Goal: Transaction & Acquisition: Purchase product/service

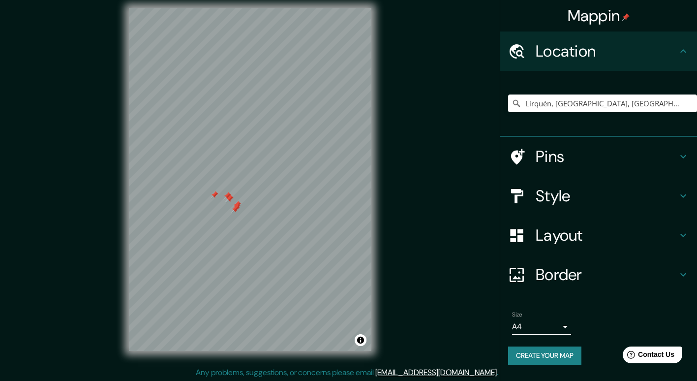
scroll to position [9, 0]
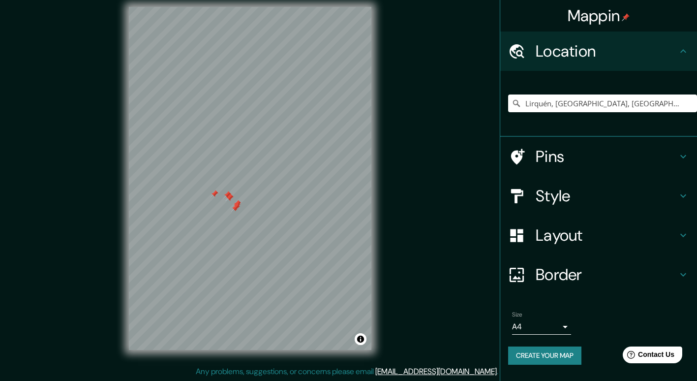
click at [562, 330] on body "Mappin Location Lirquén, Penco, Región del Biobío, Chile Pins Style Layout Bord…" at bounding box center [348, 181] width 697 height 381
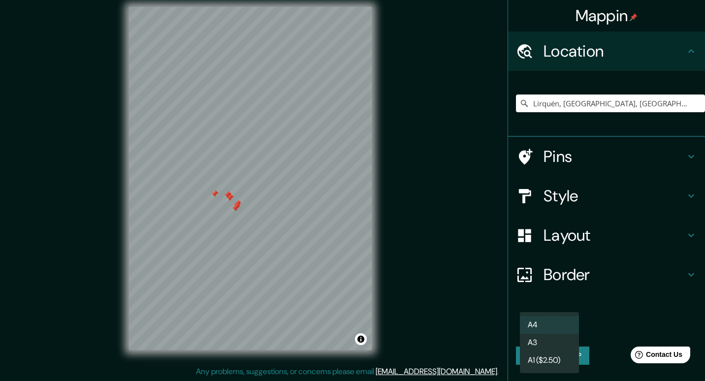
click at [550, 328] on li "A4" at bounding box center [549, 325] width 59 height 18
click at [554, 328] on body "Mappin Location Lirquén, Penco, Región del Biobío, Chile Pins Style Layout Bord…" at bounding box center [352, 181] width 705 height 381
click at [543, 346] on li "A3" at bounding box center [549, 343] width 59 height 18
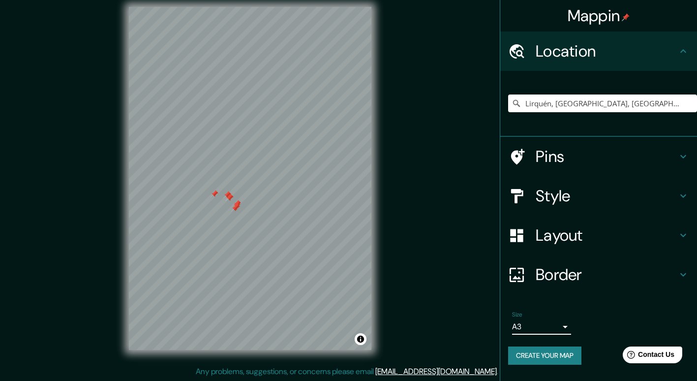
click at [606, 196] on h4 "Style" at bounding box center [607, 196] width 142 height 20
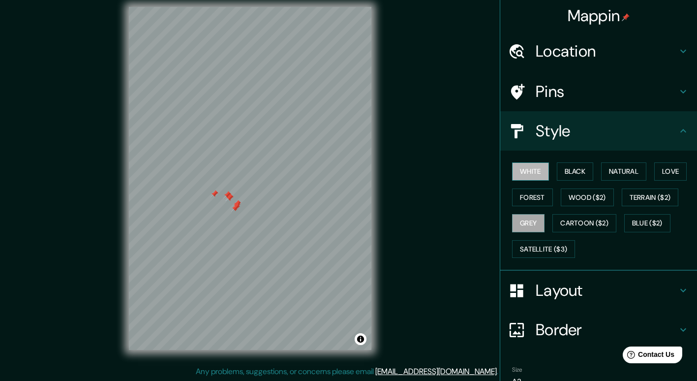
click at [513, 171] on button "White" at bounding box center [530, 171] width 37 height 18
click at [581, 173] on button "Black" at bounding box center [575, 171] width 37 height 18
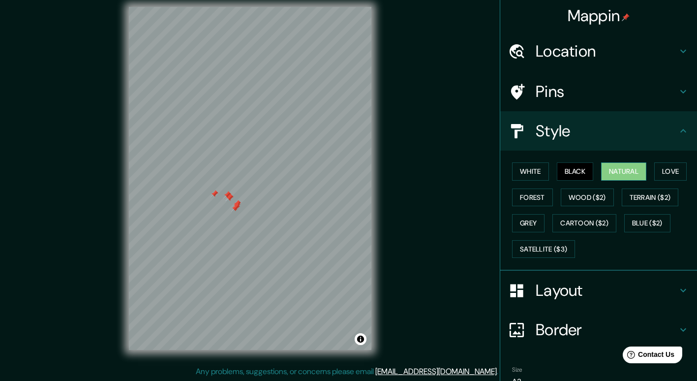
click at [629, 174] on button "Natural" at bounding box center [623, 171] width 45 height 18
click at [669, 175] on button "Love" at bounding box center [671, 171] width 32 height 18
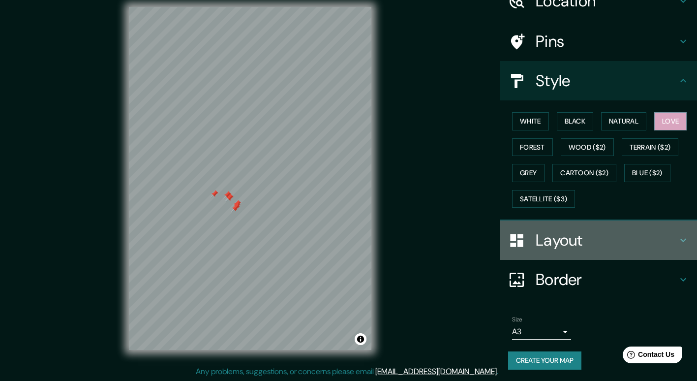
click at [567, 246] on h4 "Layout" at bounding box center [607, 240] width 142 height 20
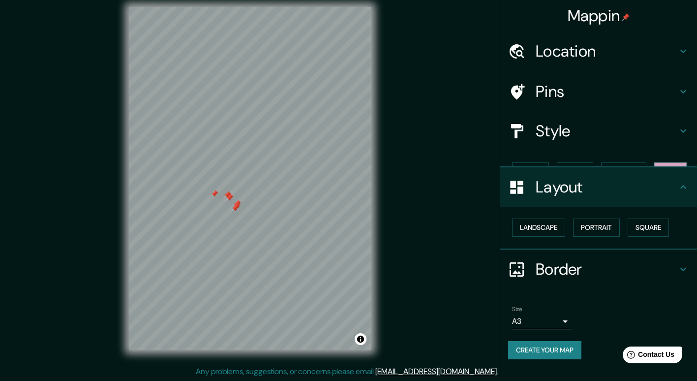
scroll to position [0, 0]
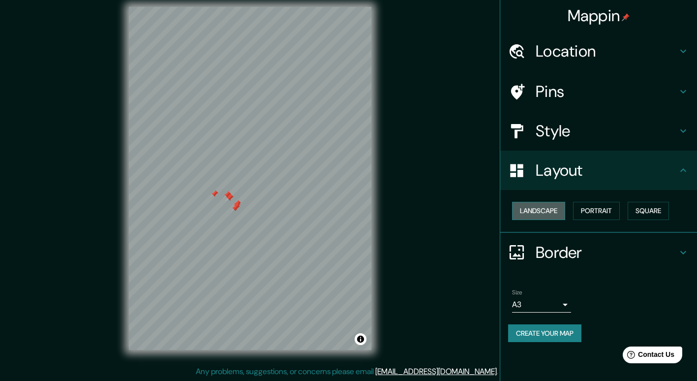
click at [546, 208] on button "Landscape" at bounding box center [538, 211] width 53 height 18
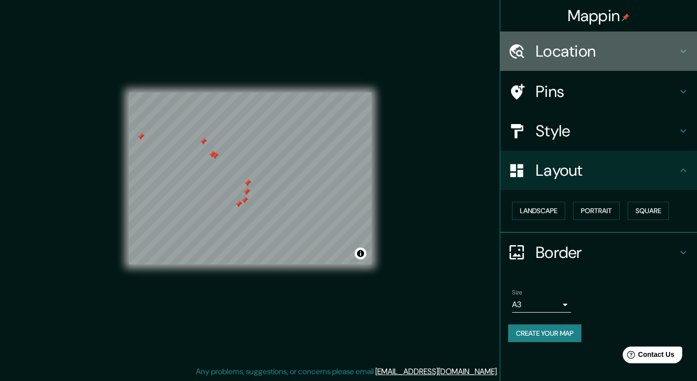
click at [569, 51] on h4 "Location" at bounding box center [607, 51] width 142 height 20
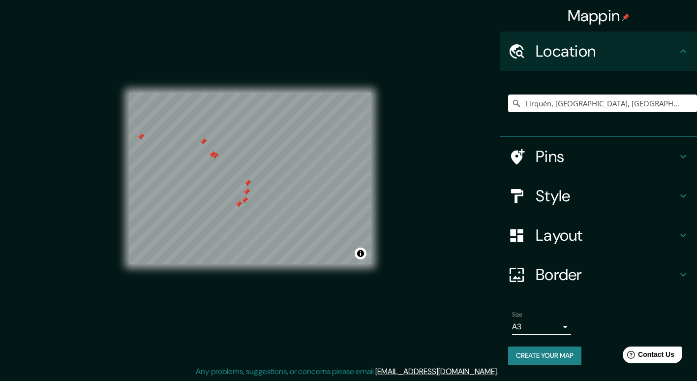
click at [578, 157] on h4 "Pins" at bounding box center [607, 157] width 142 height 20
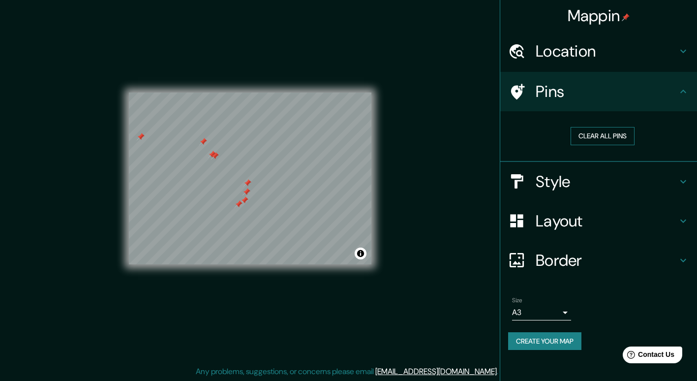
click at [606, 129] on button "Clear all pins" at bounding box center [603, 136] width 64 height 18
click at [570, 214] on h4 "Layout" at bounding box center [607, 221] width 142 height 20
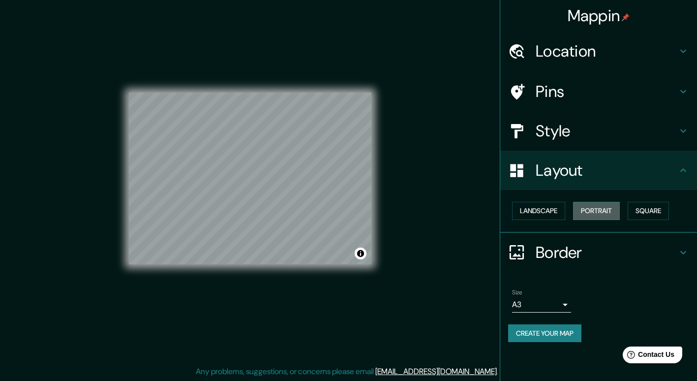
click at [613, 215] on button "Portrait" at bounding box center [596, 211] width 47 height 18
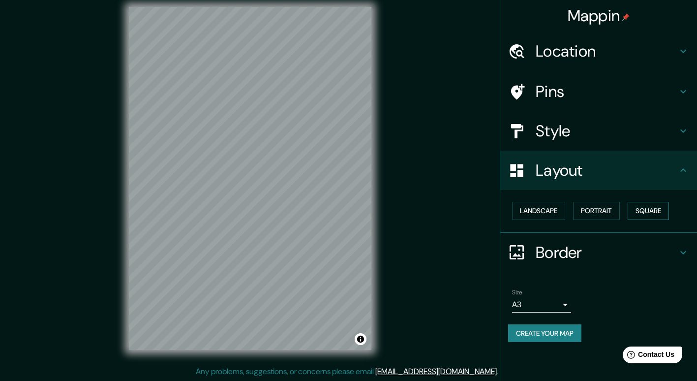
click at [661, 209] on button "Square" at bounding box center [648, 211] width 41 height 18
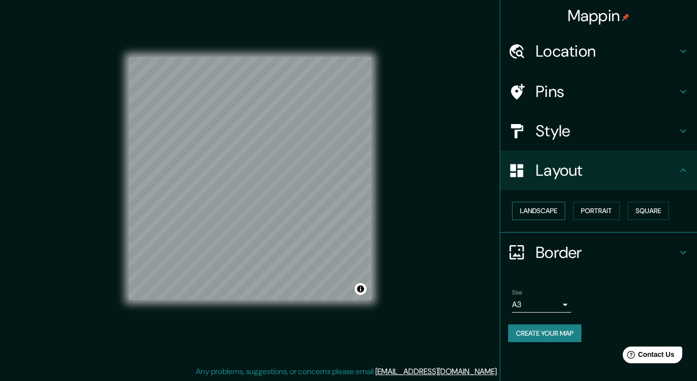
click at [536, 211] on button "Landscape" at bounding box center [538, 211] width 53 height 18
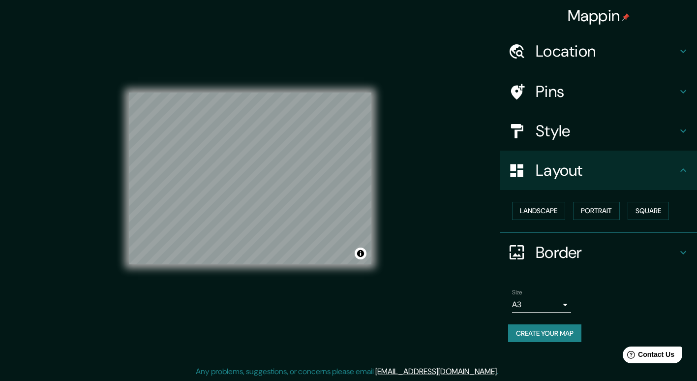
click at [573, 131] on h4 "Style" at bounding box center [607, 131] width 142 height 20
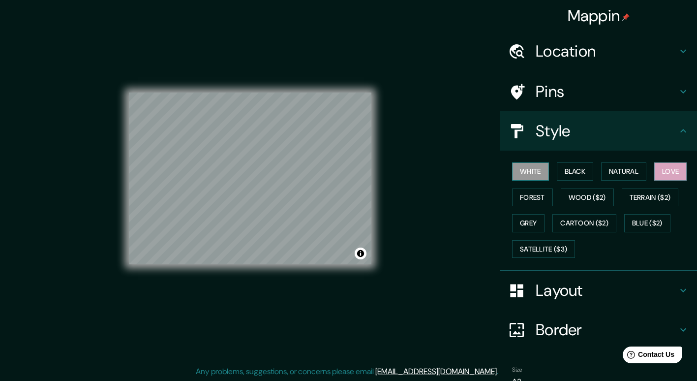
drag, startPoint x: 500, startPoint y: 169, endPoint x: 514, endPoint y: 169, distance: 14.3
click at [501, 169] on div "White Black Natural Love Forest Wood ($2) Terrain ($2) Grey Cartoon ($2) Blue (…" at bounding box center [598, 211] width 197 height 120
click at [519, 168] on button "White" at bounding box center [530, 171] width 37 height 18
click at [522, 223] on button "Grey" at bounding box center [528, 223] width 32 height 18
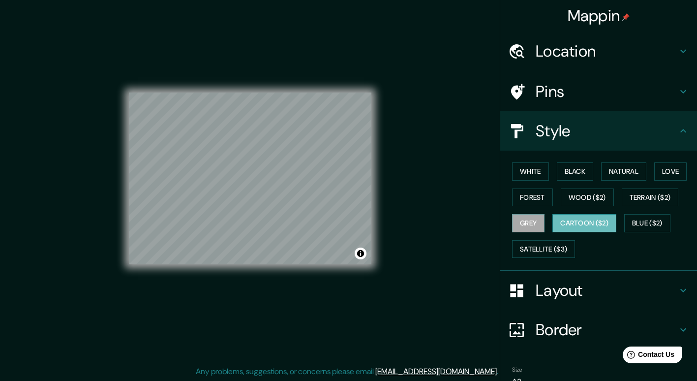
click at [587, 219] on button "Cartoon ($2)" at bounding box center [585, 223] width 64 height 18
click at [660, 222] on button "Blue ($2)" at bounding box center [647, 223] width 46 height 18
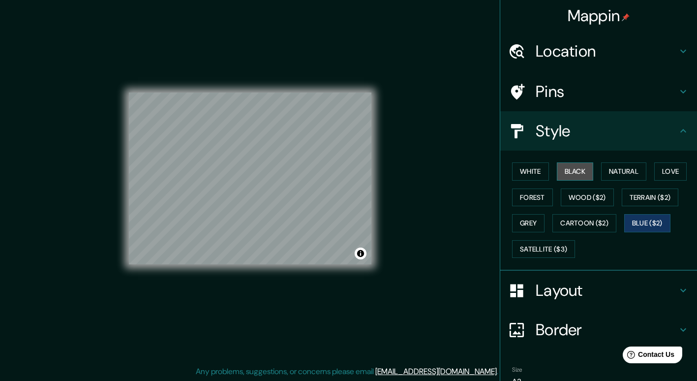
click at [583, 168] on button "Black" at bounding box center [575, 171] width 37 height 18
click at [526, 176] on button "White" at bounding box center [530, 171] width 37 height 18
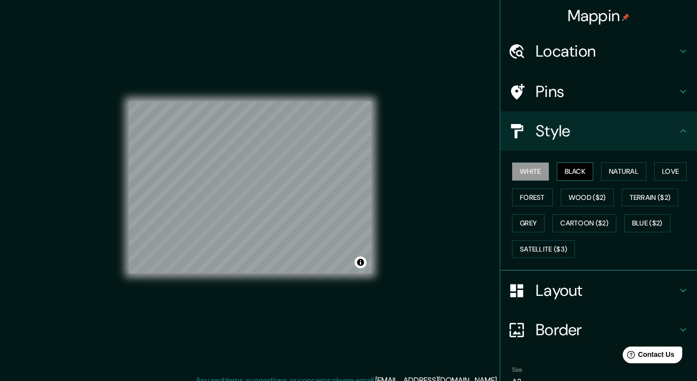
click at [557, 168] on button "Black" at bounding box center [575, 171] width 37 height 18
click at [635, 174] on button "Natural" at bounding box center [623, 171] width 45 height 18
click at [596, 61] on h4 "Location" at bounding box center [607, 51] width 142 height 20
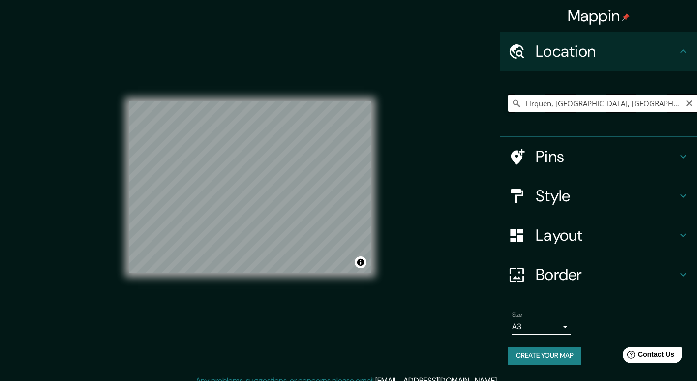
click at [668, 107] on input "Lirquén, Penco, Región del Biobío, Chile" at bounding box center [602, 103] width 189 height 18
click at [559, 352] on button "Create your map" at bounding box center [544, 355] width 73 height 18
click at [563, 321] on body "Mappin Location Lirquén, Penco, Región del Biobío, Chile Pins Style Layout Bord…" at bounding box center [348, 190] width 697 height 381
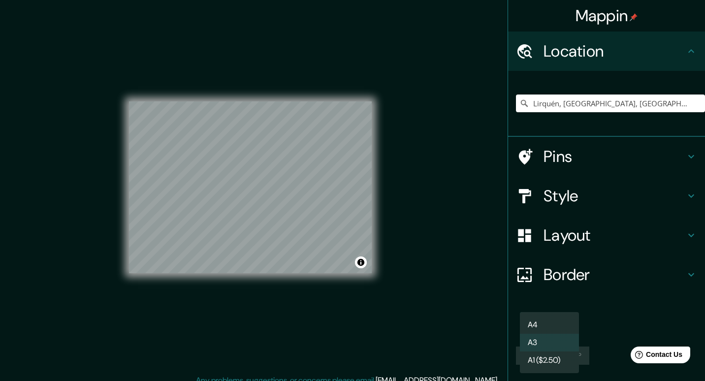
click at [553, 322] on li "A4" at bounding box center [549, 325] width 59 height 18
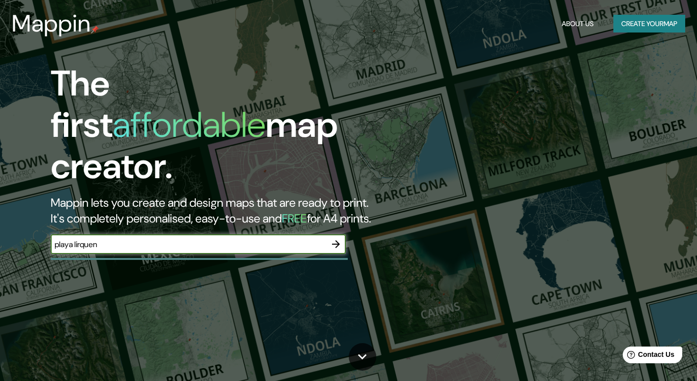
type input "playa lirquen"
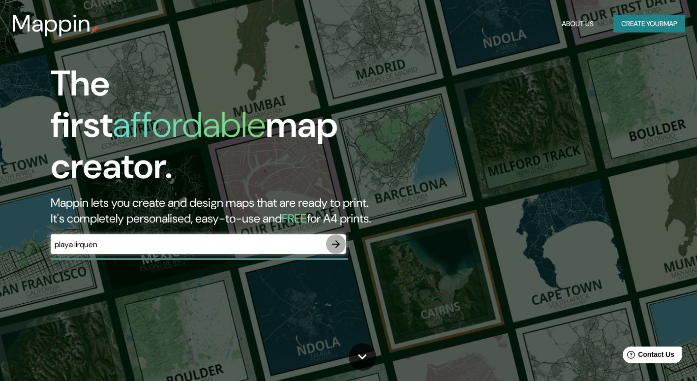
click at [340, 238] on icon "button" at bounding box center [336, 244] width 12 height 12
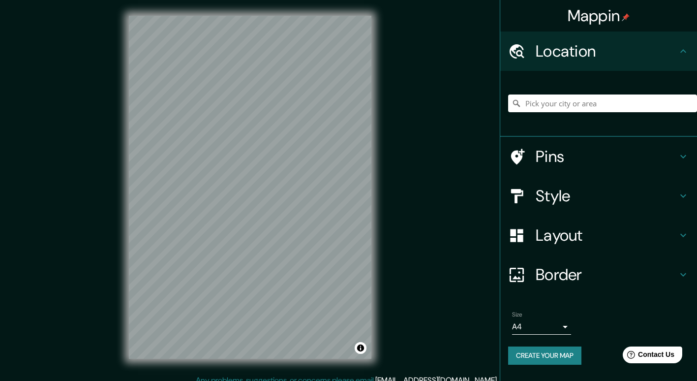
click at [542, 328] on body "Mappin Location Pins Style Layout Border Choose a border. Hint : you can make l…" at bounding box center [348, 190] width 697 height 381
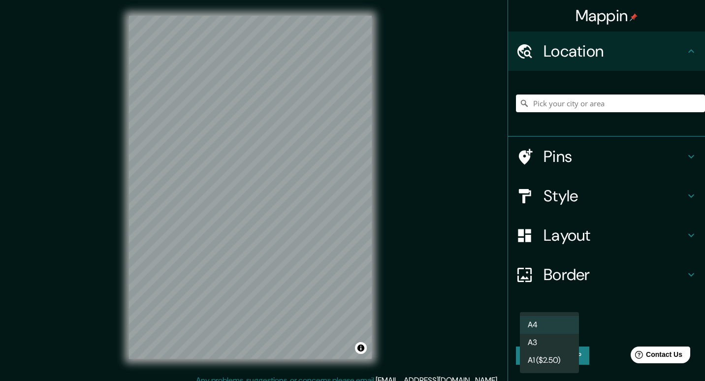
click at [557, 342] on li "A3" at bounding box center [549, 343] width 59 height 18
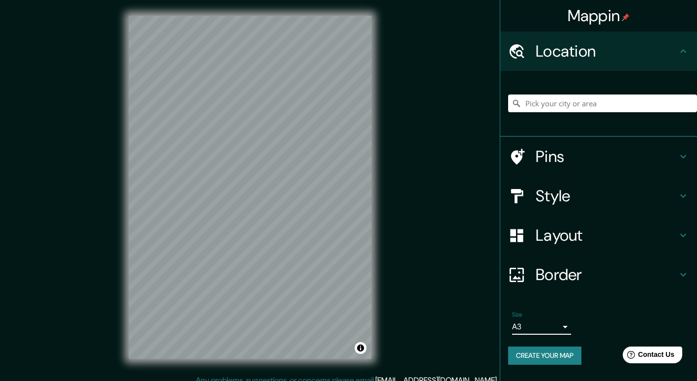
click at [530, 321] on body "Mappin Location Pins Style Layout Border Choose a border. Hint : you can make l…" at bounding box center [348, 190] width 697 height 381
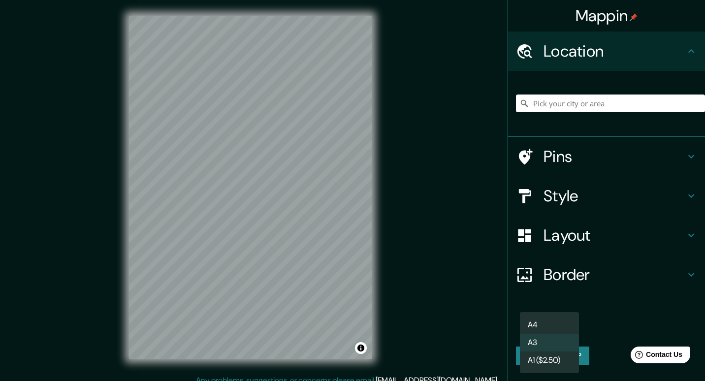
click at [545, 321] on li "A4" at bounding box center [549, 325] width 59 height 18
type input "single"
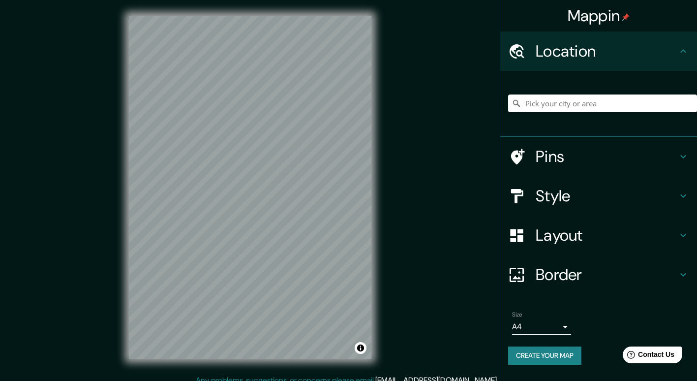
click at [457, 314] on div "Mappin Location Pins Style Layout Border Choose a border. Hint : you can make l…" at bounding box center [348, 195] width 697 height 390
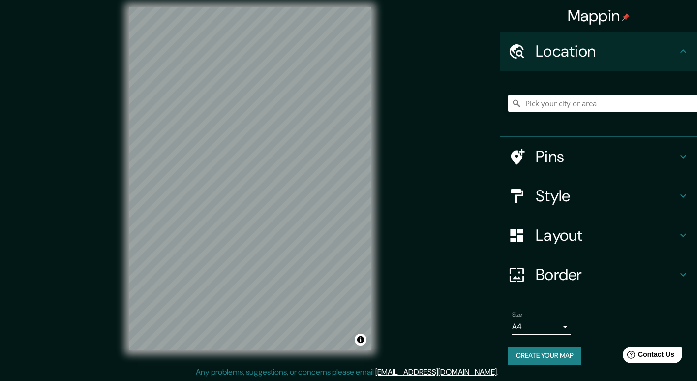
scroll to position [9, 0]
click at [614, 283] on h4 "Border" at bounding box center [607, 275] width 142 height 20
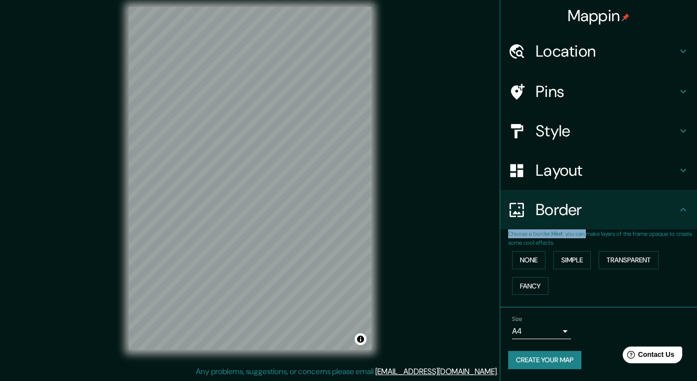
click at [595, 229] on ul "Location Pins Style Layout Border Choose a border. Hint : you can make layers o…" at bounding box center [598, 205] width 197 height 349
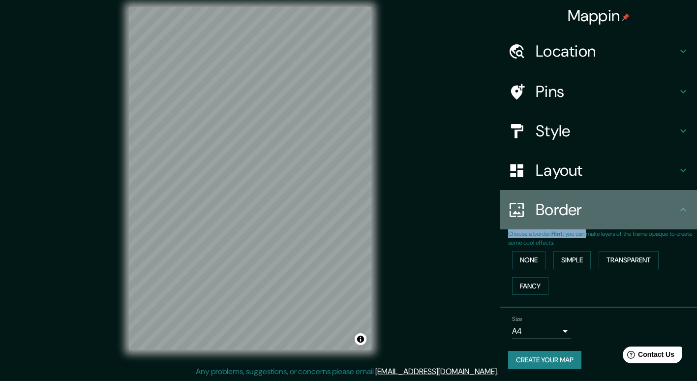
drag, startPoint x: 595, startPoint y: 229, endPoint x: 582, endPoint y: 218, distance: 17.5
click at [582, 218] on h4 "Border" at bounding box center [607, 210] width 142 height 20
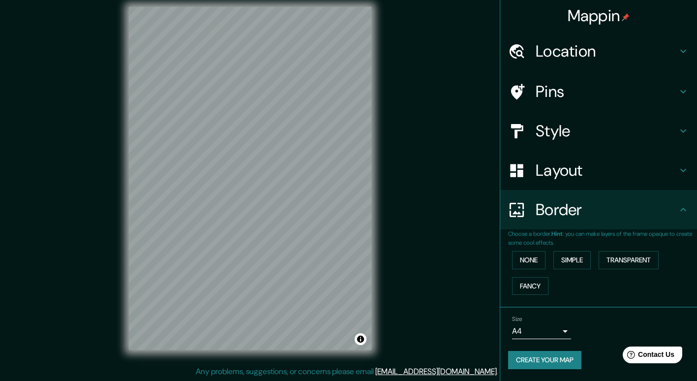
click at [447, 227] on div "Mappin Location Pins Style Layout Border Choose a border. Hint : you can make l…" at bounding box center [348, 186] width 697 height 390
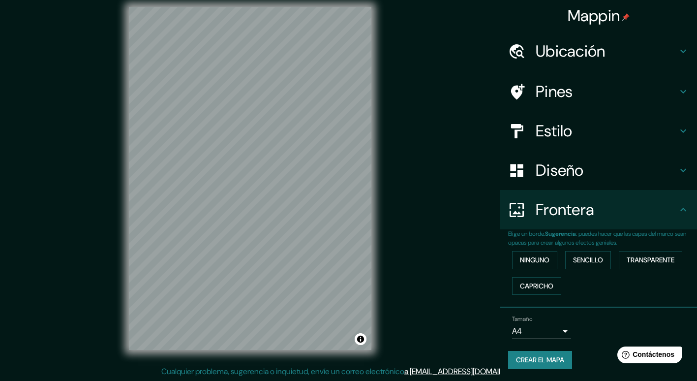
click at [547, 57] on h4 "Ubicación" at bounding box center [607, 51] width 142 height 20
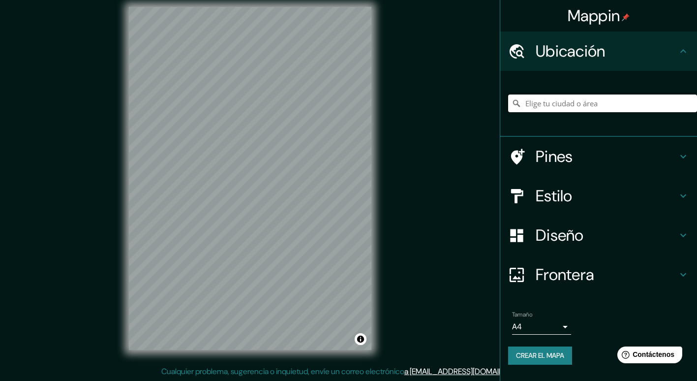
paste input "72QC+QW Lirquen, Penco"
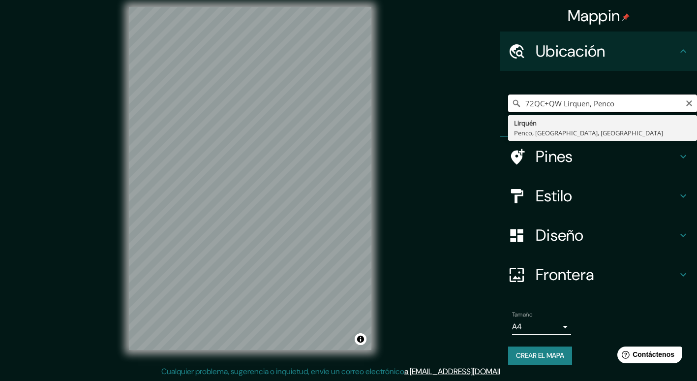
type input "72QC+QW Lirquen, Penco"
click at [551, 357] on font "Crear el mapa" at bounding box center [540, 355] width 48 height 12
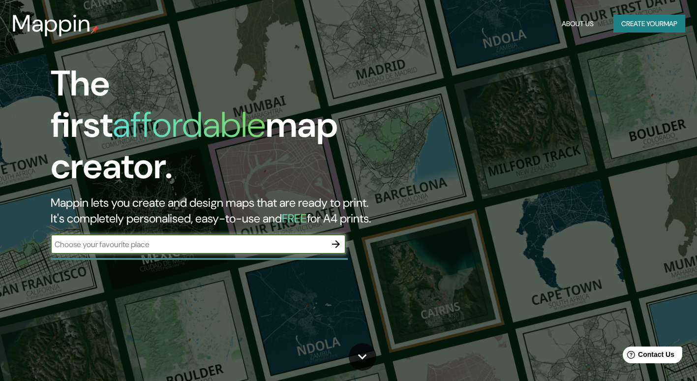
type input "72QC+QW Lirquen, Penco"
click at [338, 240] on icon "button" at bounding box center [336, 244] width 8 height 8
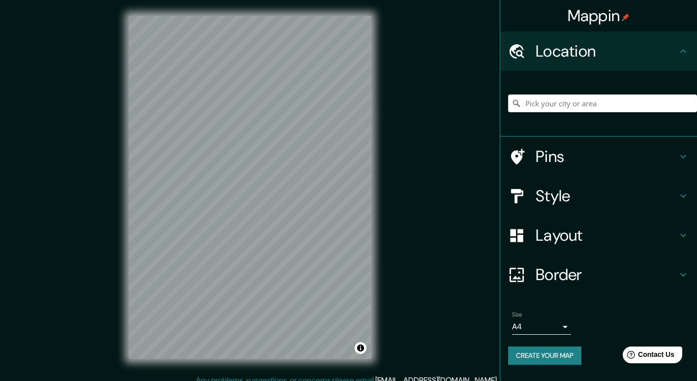
scroll to position [9, 0]
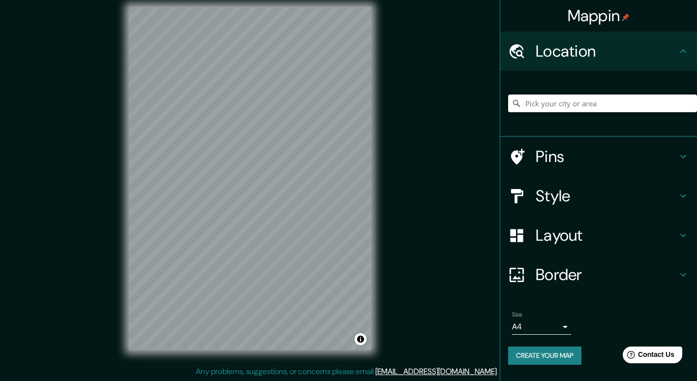
click at [579, 95] on input "Pick your city or area" at bounding box center [602, 103] width 189 height 18
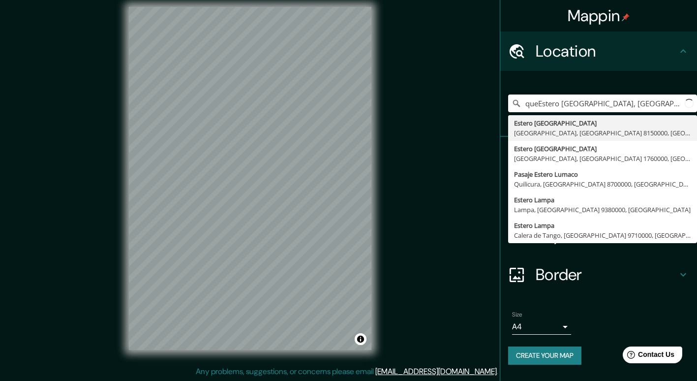
type input "quEstero La Engorda, Puente Alto, Región Metropolitana de Santiago 8150000, Chi…"
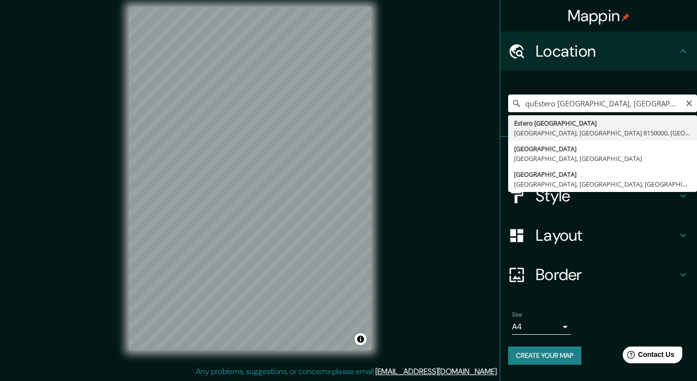
click at [558, 103] on input "quEstero La Engorda, Puente Alto, Región Metropolitana de Santiago 8150000, Chi…" at bounding box center [602, 103] width 189 height 18
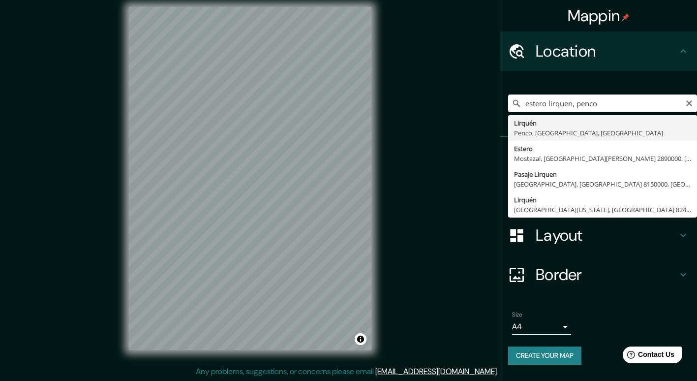
type input "estero lirquen, penco"
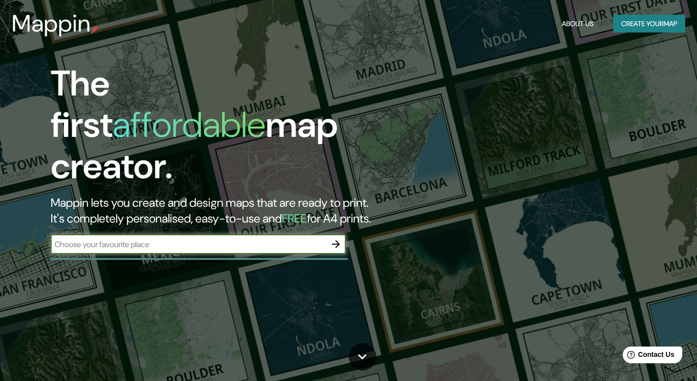
click at [204, 239] on input "text" at bounding box center [189, 244] width 276 height 11
type input "-36.710503, -72.977631"
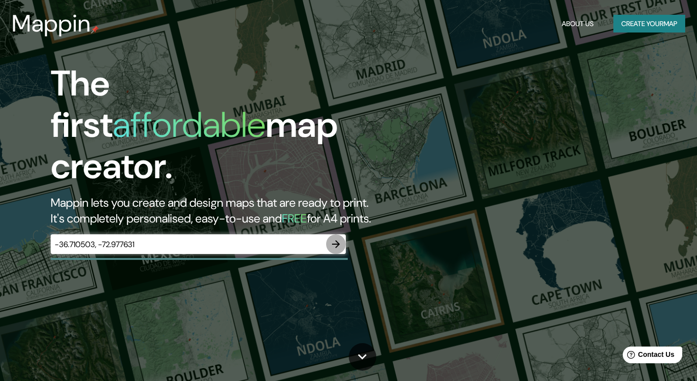
click at [335, 238] on icon "button" at bounding box center [336, 244] width 12 height 12
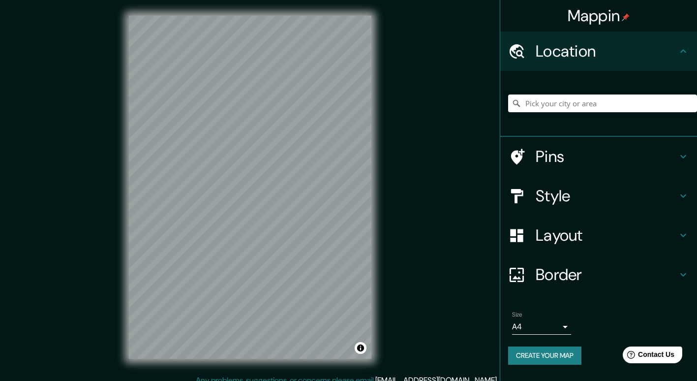
scroll to position [9, 0]
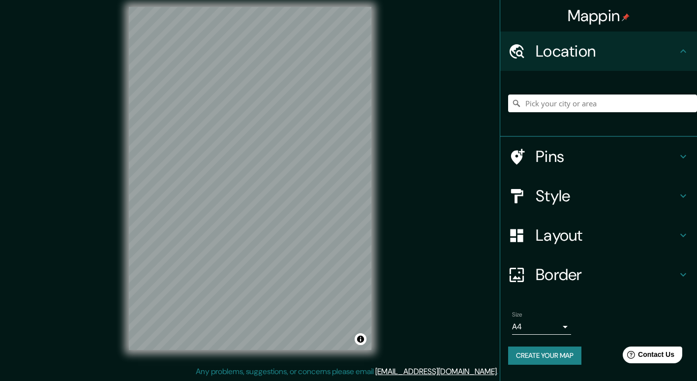
click at [634, 194] on h4 "Style" at bounding box center [607, 196] width 142 height 20
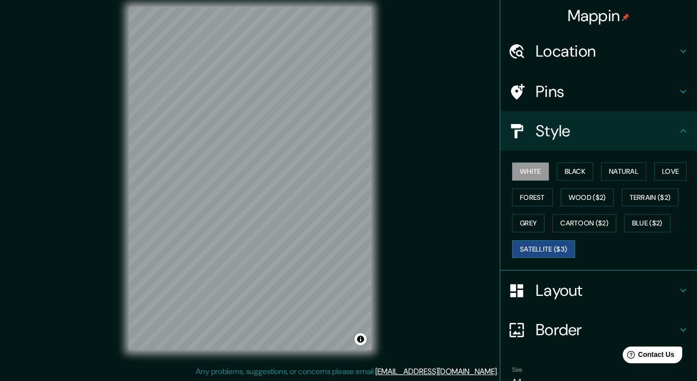
click at [532, 244] on button "Satellite ($3)" at bounding box center [543, 249] width 63 height 18
click at [582, 44] on h4 "Location" at bounding box center [607, 51] width 142 height 20
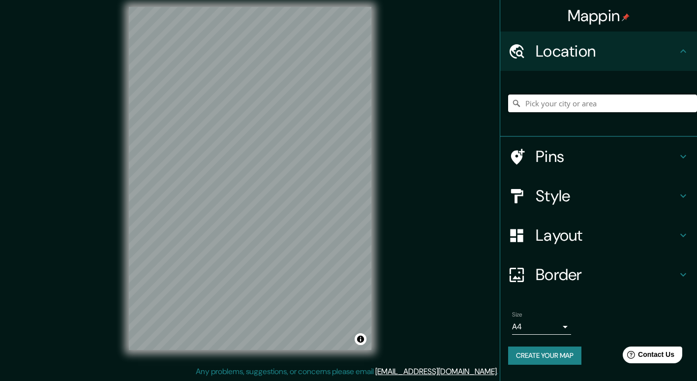
paste input "p"
click at [576, 103] on input "Pick your city or area" at bounding box center [602, 103] width 189 height 18
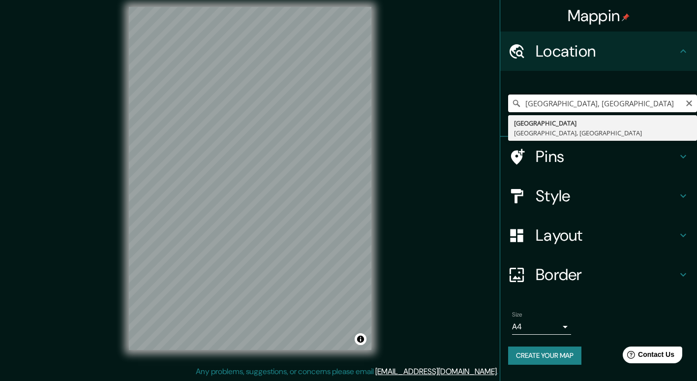
click at [613, 102] on input "[GEOGRAPHIC_DATA], [GEOGRAPHIC_DATA]" at bounding box center [602, 103] width 189 height 18
drag, startPoint x: 611, startPoint y: 104, endPoint x: 548, endPoint y: 110, distance: 63.3
click at [548, 110] on input "[GEOGRAPHIC_DATA], [GEOGRAPHIC_DATA]" at bounding box center [602, 103] width 189 height 18
drag, startPoint x: 543, startPoint y: 104, endPoint x: 504, endPoint y: 96, distance: 39.8
click at [506, 98] on div "playa lirquen Lirquén Copiapó, [GEOGRAPHIC_DATA] 1530000, [GEOGRAPHIC_DATA]" at bounding box center [598, 104] width 197 height 66
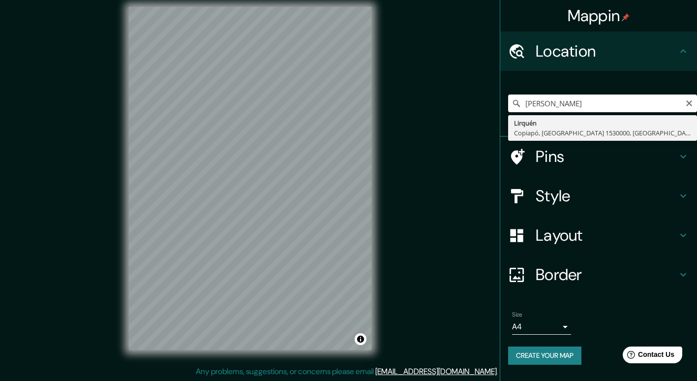
type input "[PERSON_NAME]"
click at [580, 104] on input "[PERSON_NAME]" at bounding box center [602, 103] width 189 height 18
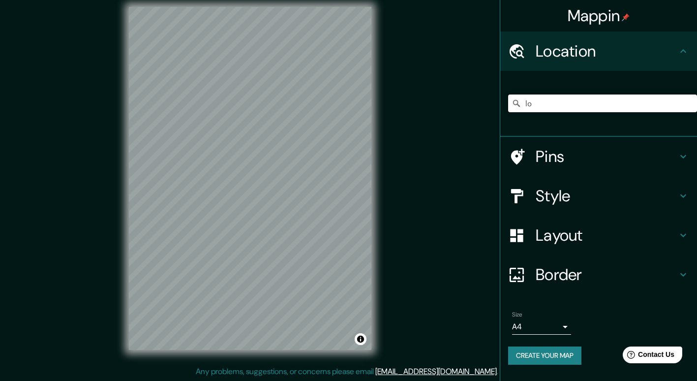
type input "l"
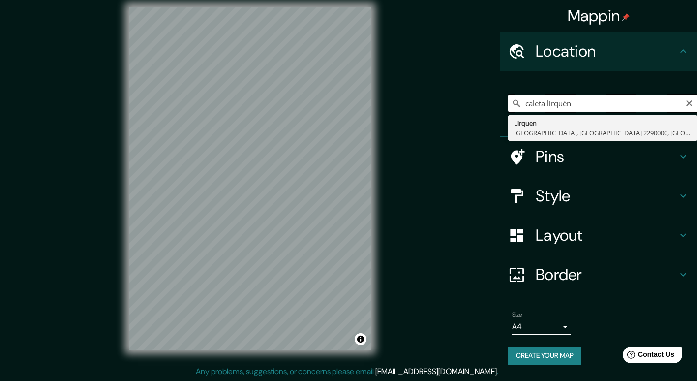
click at [603, 101] on input "caleta lirquén" at bounding box center [602, 103] width 189 height 18
click at [543, 103] on input "caleta lirquén" at bounding box center [602, 103] width 189 height 18
type input "lirquén"
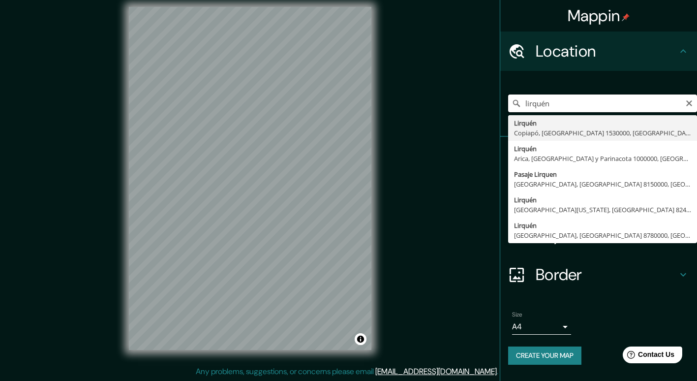
click at [588, 102] on input "lirquén" at bounding box center [602, 103] width 189 height 18
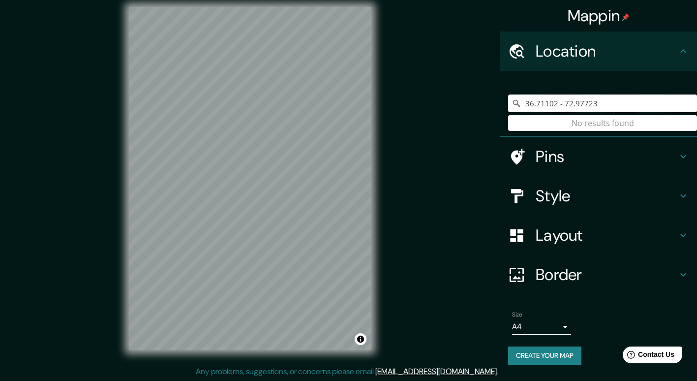
click at [534, 103] on input "36.71102 - 72.97723" at bounding box center [602, 103] width 189 height 18
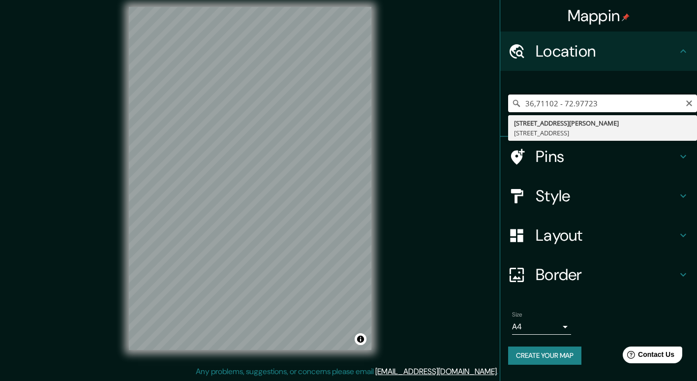
click at [558, 104] on input "36,71102 - 72.97723" at bounding box center [602, 103] width 189 height 18
click at [610, 104] on input "36,71102° s, 72.97723" at bounding box center [602, 103] width 189 height 18
type input "36,71102° s, 72.97723°o"
click at [607, 95] on input "36,71102° s, 72.97723°o" at bounding box center [602, 103] width 189 height 18
click at [608, 99] on input "36,71102° s, 72.97723°o" at bounding box center [602, 103] width 189 height 18
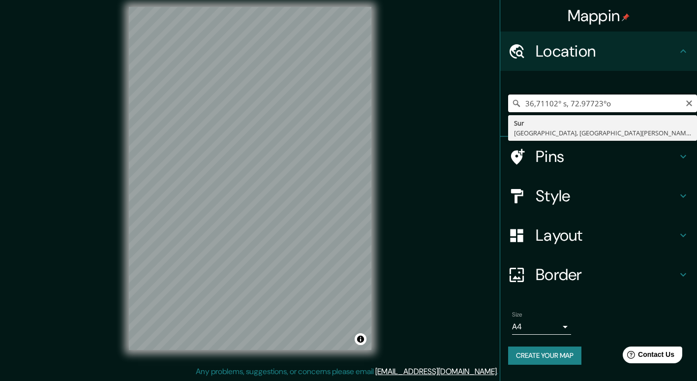
click at [608, 99] on input "36,71102° s, 72.97723°o" at bounding box center [602, 103] width 189 height 18
type input "Puente De Madera, Penco, Región del Biobío 4150000, Chile"
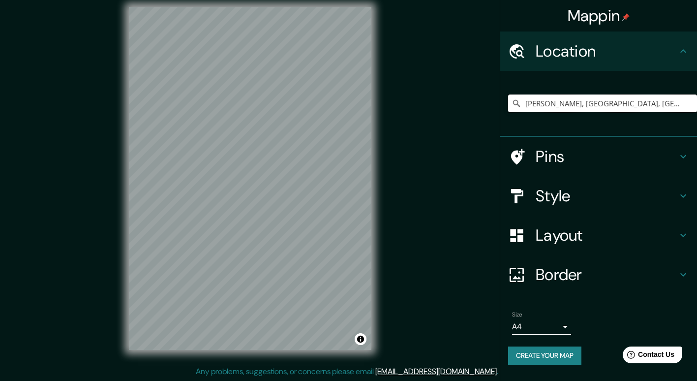
scroll to position [0, 0]
click at [565, 329] on body "Mappin Location Puente De Madera, Penco, Región del Biobío 4150000, Chile Pins …" at bounding box center [348, 181] width 697 height 381
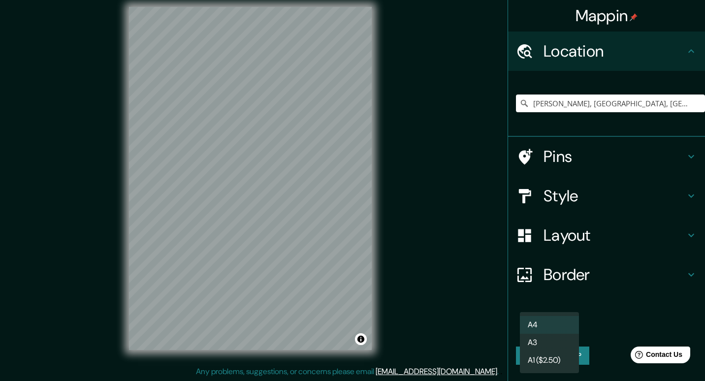
click at [633, 314] on div at bounding box center [352, 190] width 705 height 381
click at [559, 327] on body "Mappin Location Puente De Madera, Penco, Región del Biobío 4150000, Chile Pins …" at bounding box center [352, 181] width 705 height 381
click at [543, 342] on li "A3" at bounding box center [549, 343] width 59 height 18
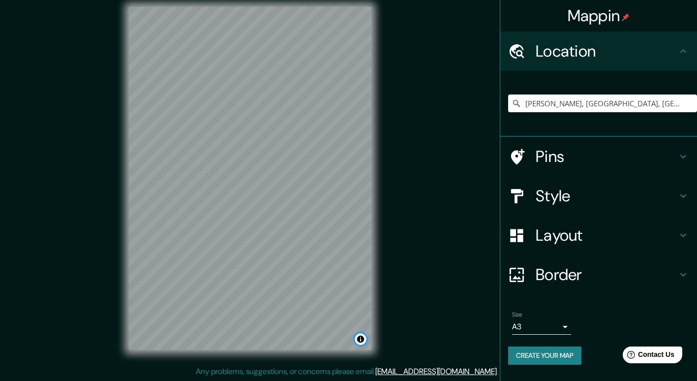
click at [360, 340] on button "Toggle attribution" at bounding box center [361, 339] width 12 height 12
click at [435, 323] on div "Mappin Location Puente De Madera, Penco, Región del Biobío 4150000, Chile Pins …" at bounding box center [348, 186] width 697 height 390
click at [539, 327] on body "Mappin Location Puente De Madera, Penco, Región del Biobío 4150000, Chile Pins …" at bounding box center [348, 181] width 697 height 381
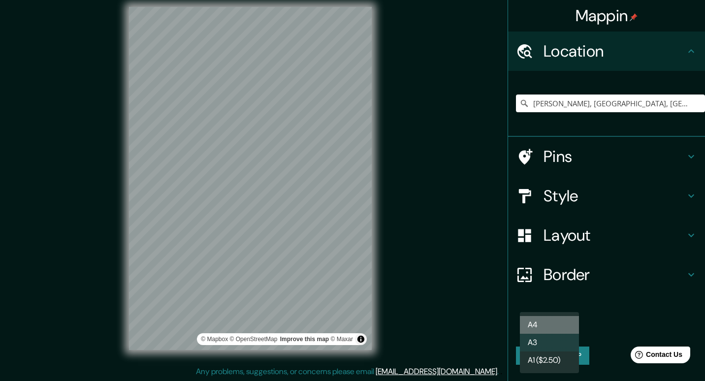
click at [559, 323] on li "A4" at bounding box center [549, 325] width 59 height 18
type input "single"
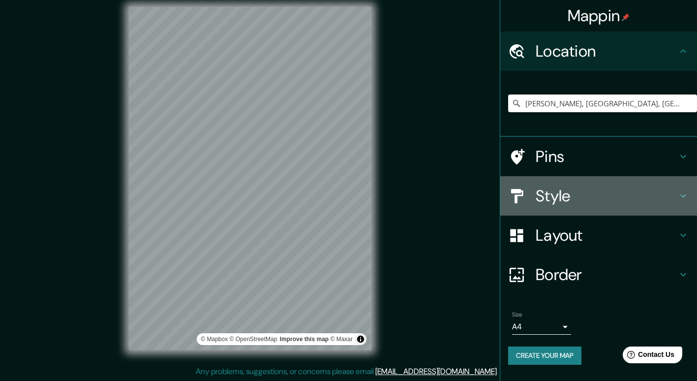
click at [588, 188] on h4 "Style" at bounding box center [607, 196] width 142 height 20
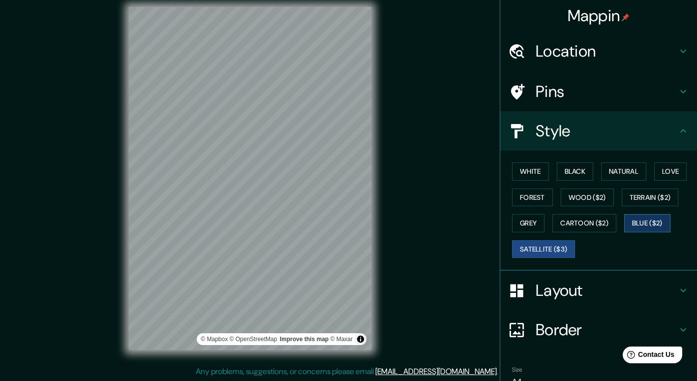
click at [646, 226] on button "Blue ($2)" at bounding box center [647, 223] width 46 height 18
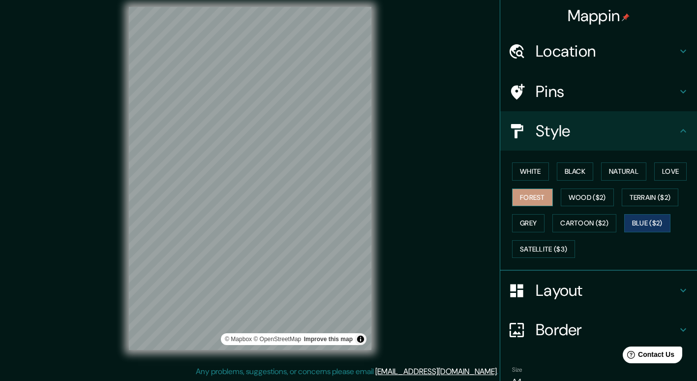
click at [534, 195] on button "Forest" at bounding box center [532, 197] width 41 height 18
click at [671, 172] on button "Love" at bounding box center [671, 171] width 32 height 18
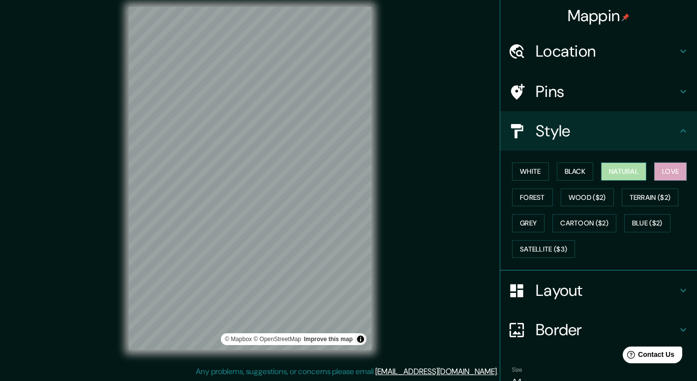
click at [623, 167] on button "Natural" at bounding box center [623, 171] width 45 height 18
click at [571, 163] on button "Black" at bounding box center [575, 171] width 37 height 18
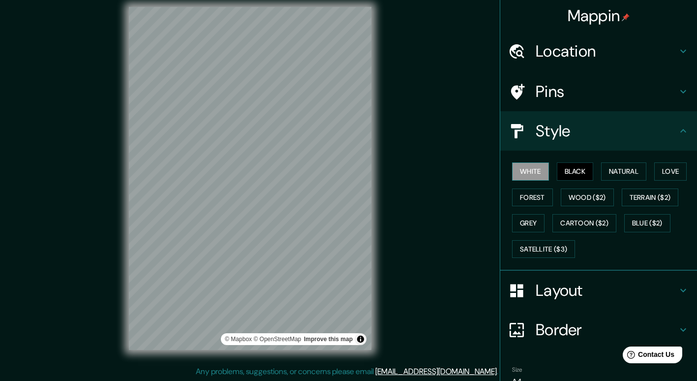
click at [527, 167] on button "White" at bounding box center [530, 171] width 37 height 18
click at [561, 247] on button "Satellite ($3)" at bounding box center [543, 249] width 63 height 18
click at [525, 171] on button "White" at bounding box center [530, 171] width 37 height 18
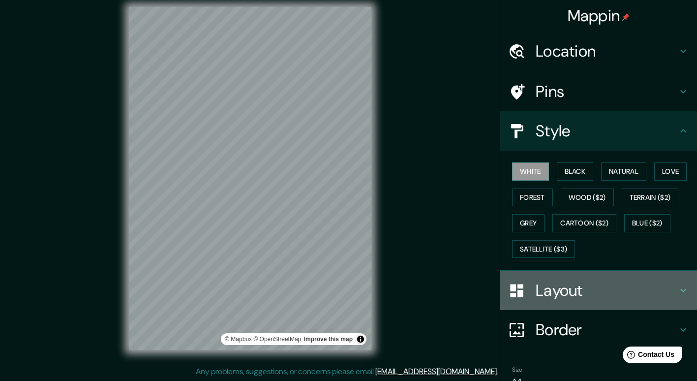
click at [589, 291] on h4 "Layout" at bounding box center [607, 291] width 142 height 20
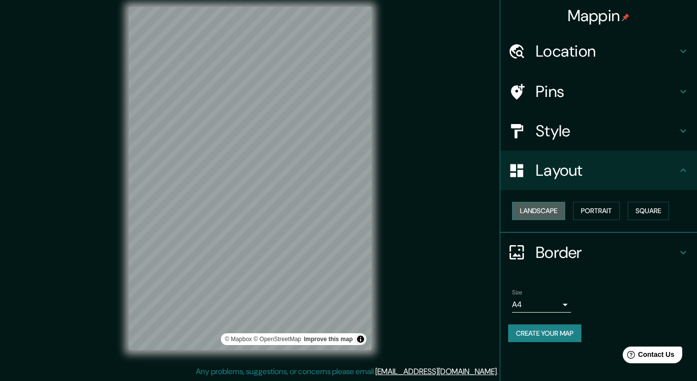
click at [546, 212] on button "Landscape" at bounding box center [538, 211] width 53 height 18
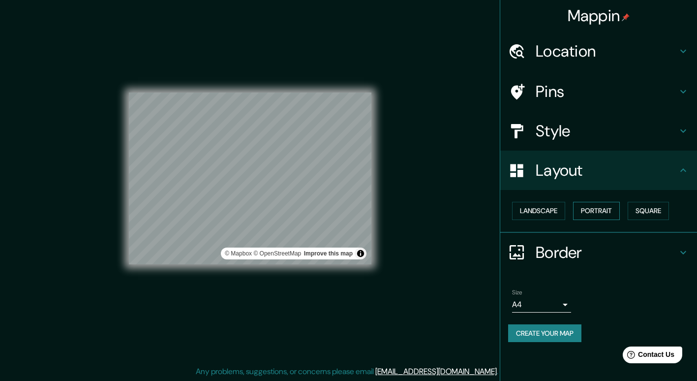
click at [602, 215] on button "Portrait" at bounding box center [596, 211] width 47 height 18
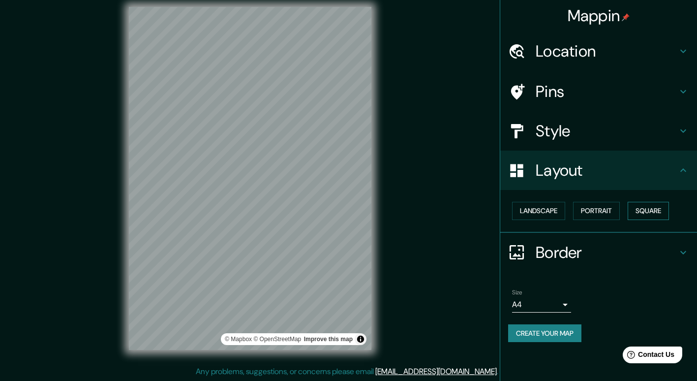
click at [653, 208] on button "Square" at bounding box center [648, 211] width 41 height 18
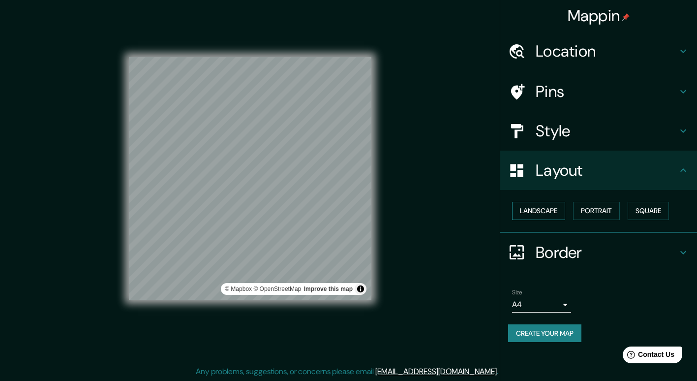
click at [530, 217] on button "Landscape" at bounding box center [538, 211] width 53 height 18
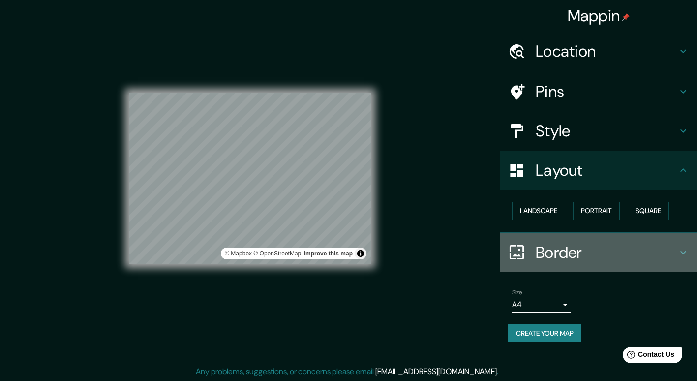
click at [578, 247] on h4 "Border" at bounding box center [607, 253] width 142 height 20
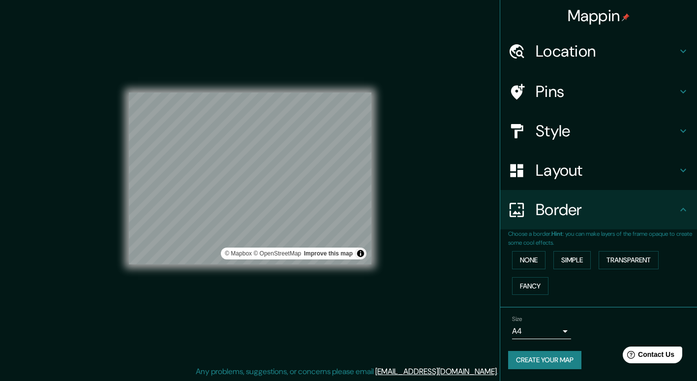
click at [567, 363] on button "Create your map" at bounding box center [544, 360] width 73 height 18
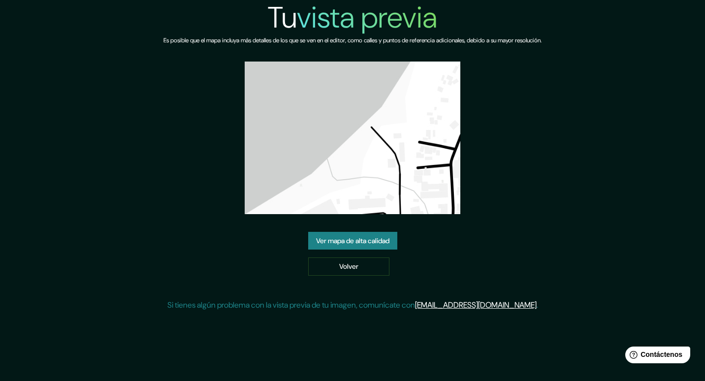
click at [432, 169] on img at bounding box center [352, 138] width 215 height 153
click at [366, 192] on img at bounding box center [352, 138] width 215 height 153
click at [357, 245] on font "Ver mapa de alta calidad" at bounding box center [352, 241] width 73 height 12
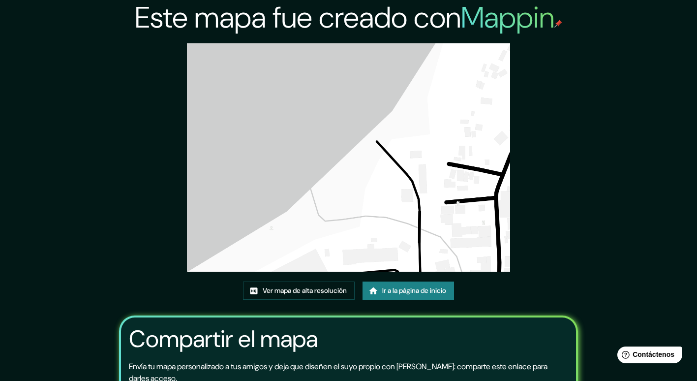
click at [672, 85] on div "Este mapa fue creado con Mappin Ver mapa de alta resolución Ir a la página de i…" at bounding box center [348, 237] width 697 height 474
